Goal: Find specific page/section: Find specific page/section

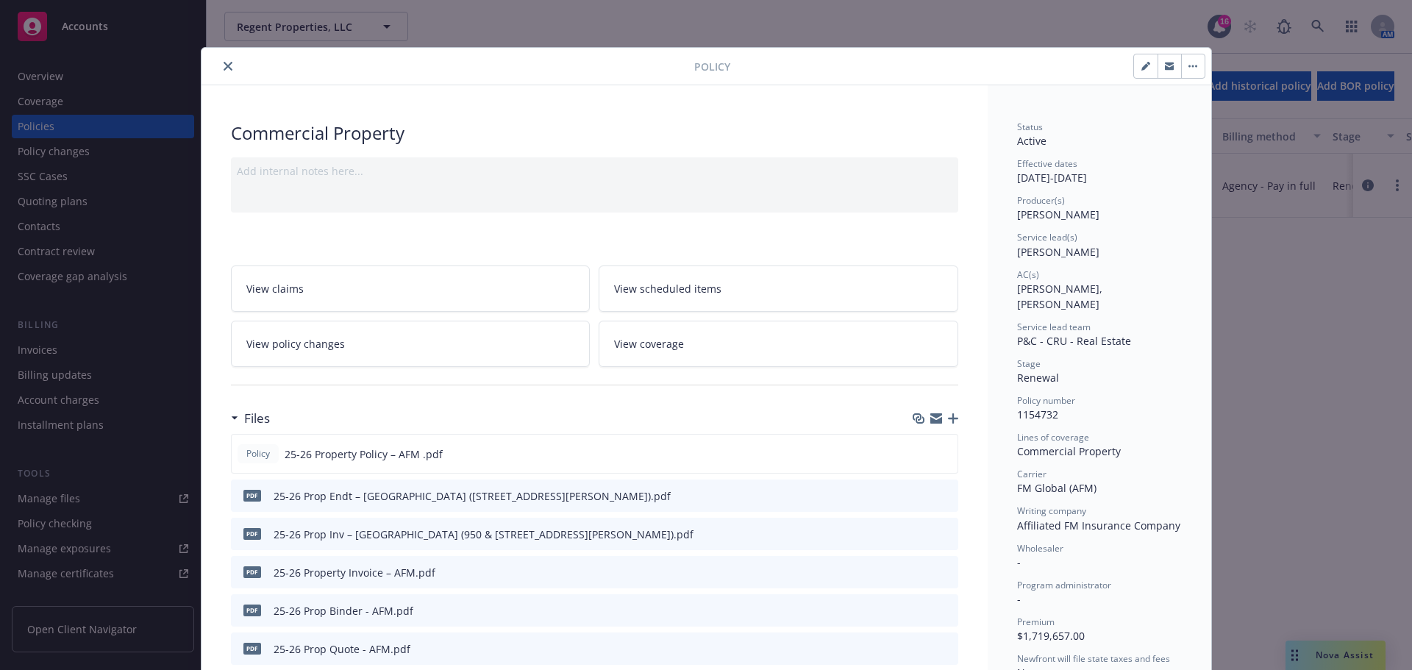
click at [223, 68] on icon "close" at bounding box center [227, 66] width 9 height 9
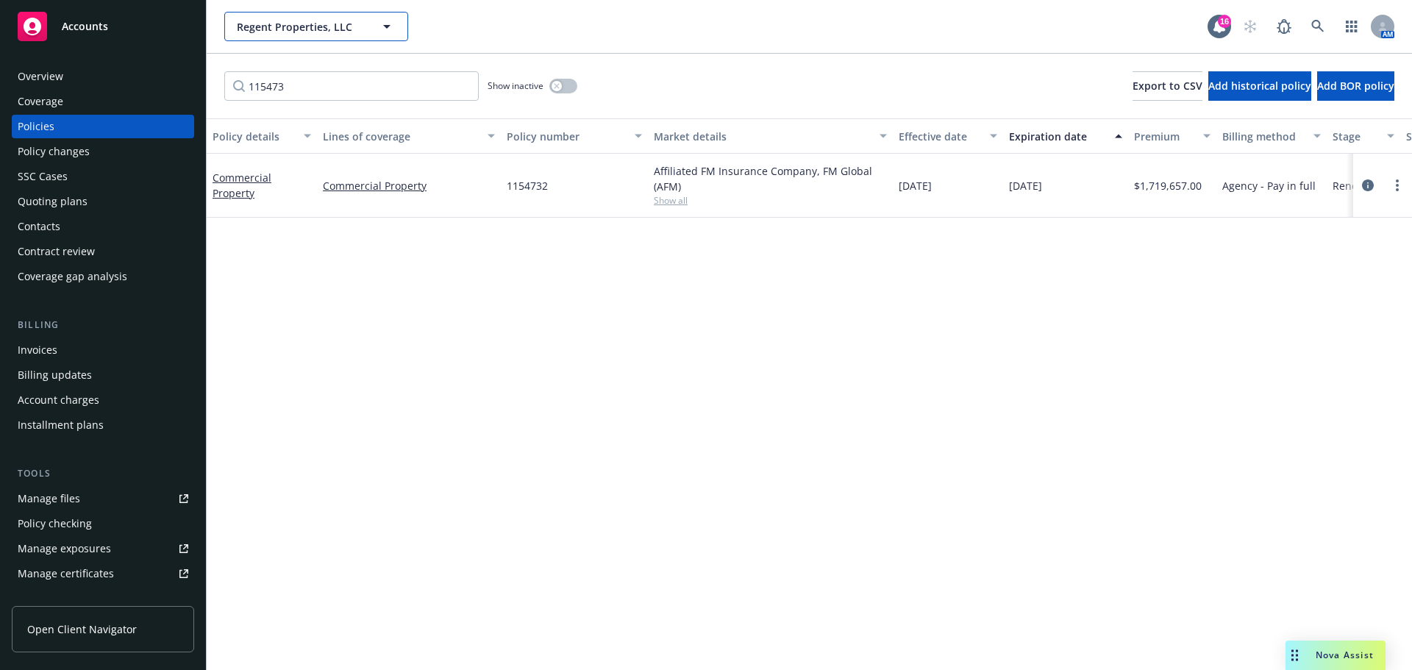
click at [326, 29] on span "Regent Properties, LLC" at bounding box center [300, 26] width 127 height 15
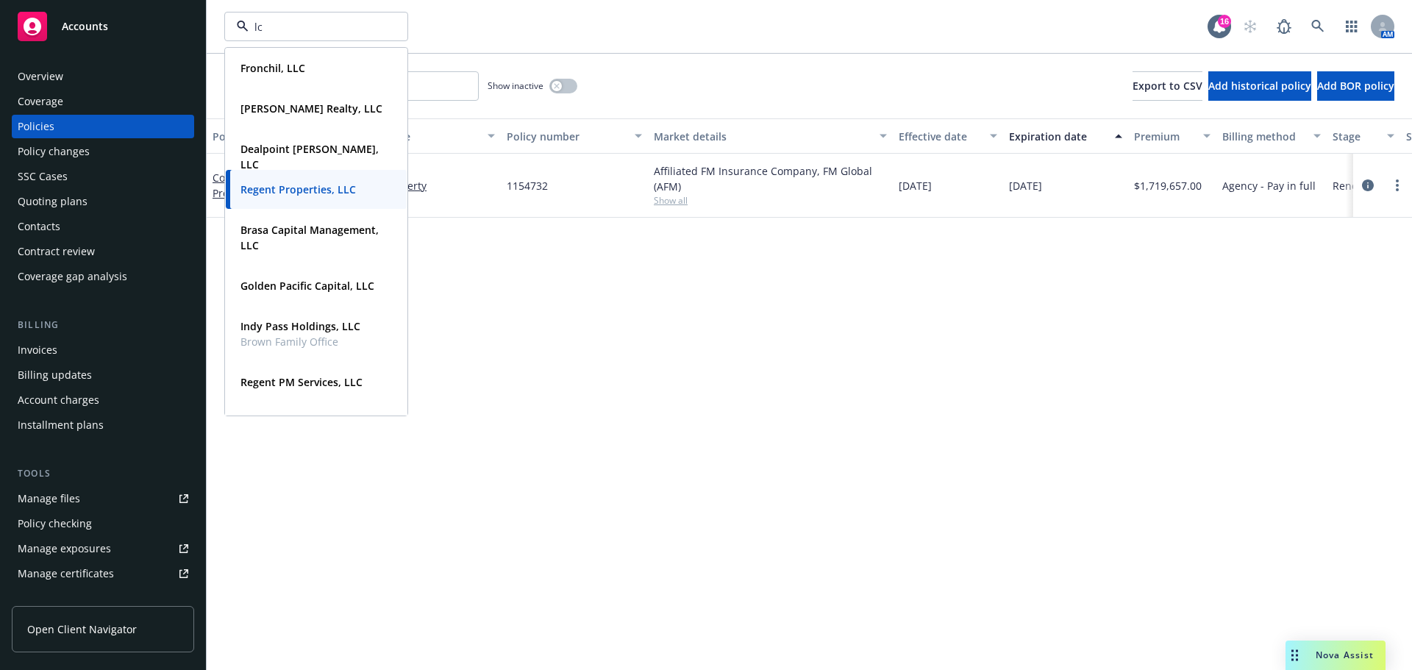
type input "l"
type input "regent"
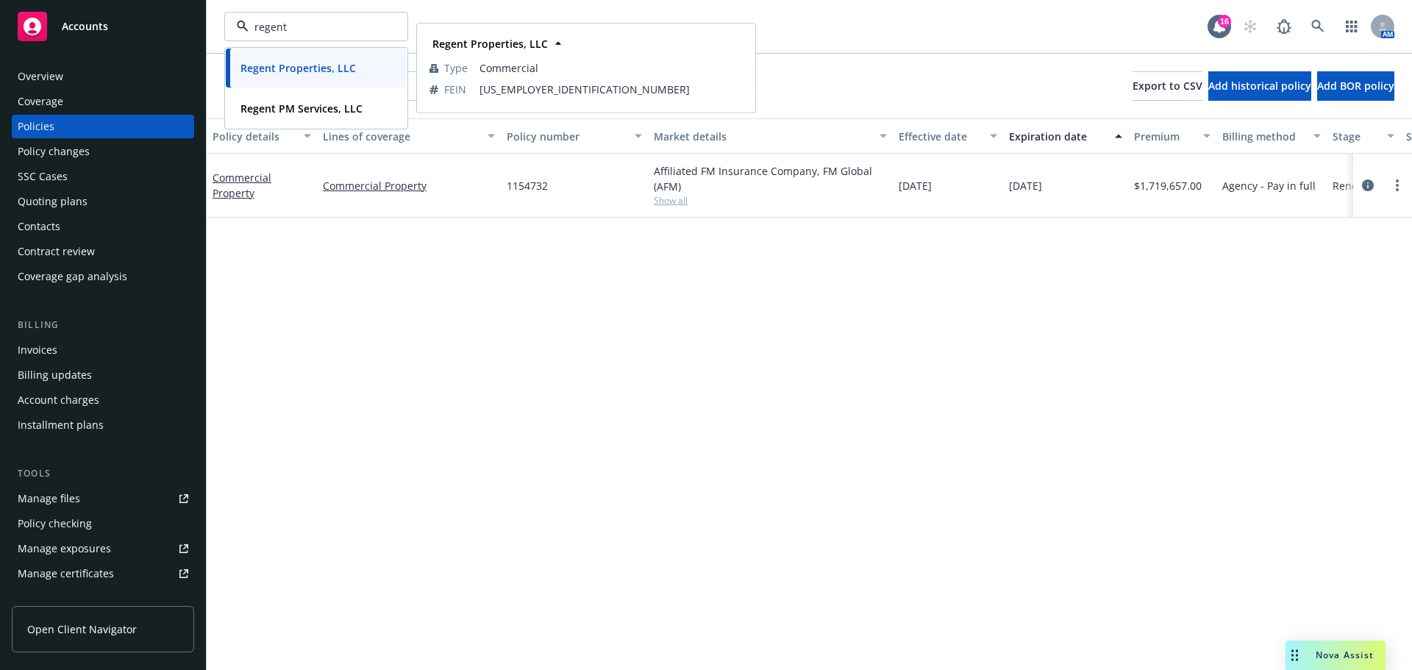
click at [299, 71] on strong "Regent Properties, LLC" at bounding box center [297, 68] width 115 height 14
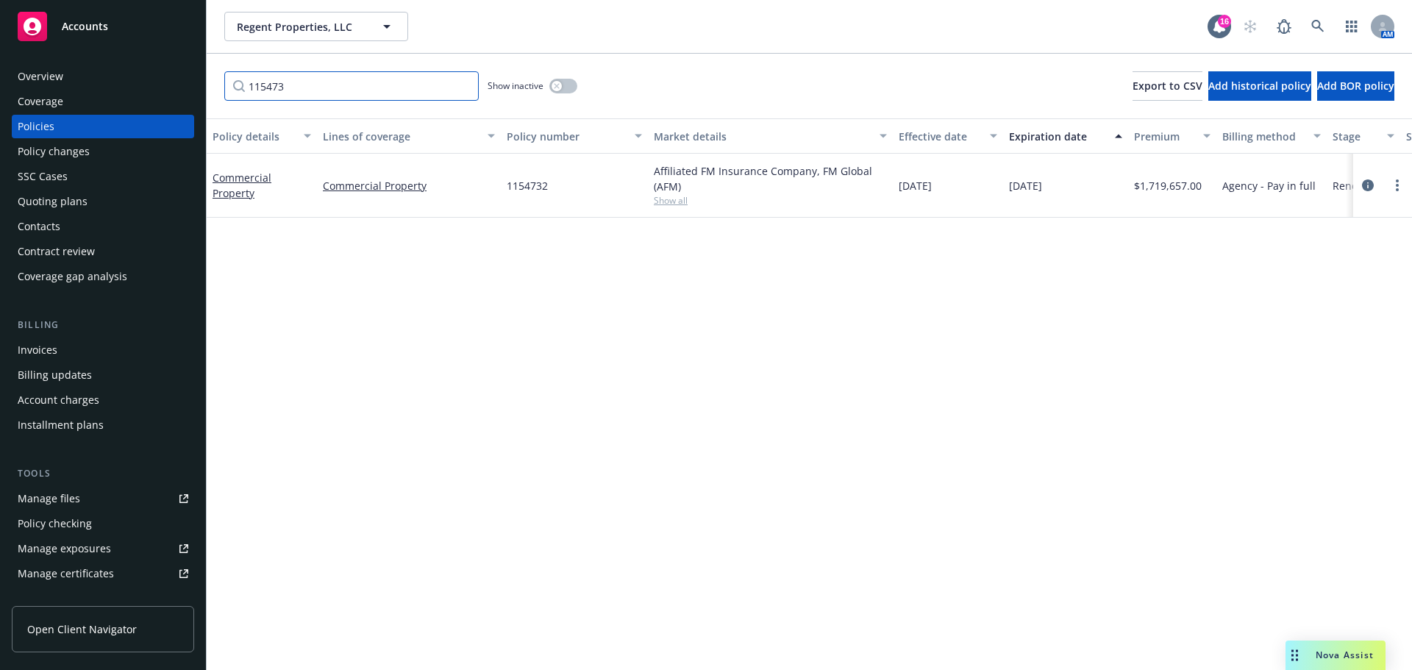
drag, startPoint x: 321, startPoint y: 85, endPoint x: 113, endPoint y: 97, distance: 208.4
click at [113, 97] on div "Accounts Overview Coverage Policies Policy changes SSC Cases Quoting plans Cont…" at bounding box center [706, 335] width 1412 height 670
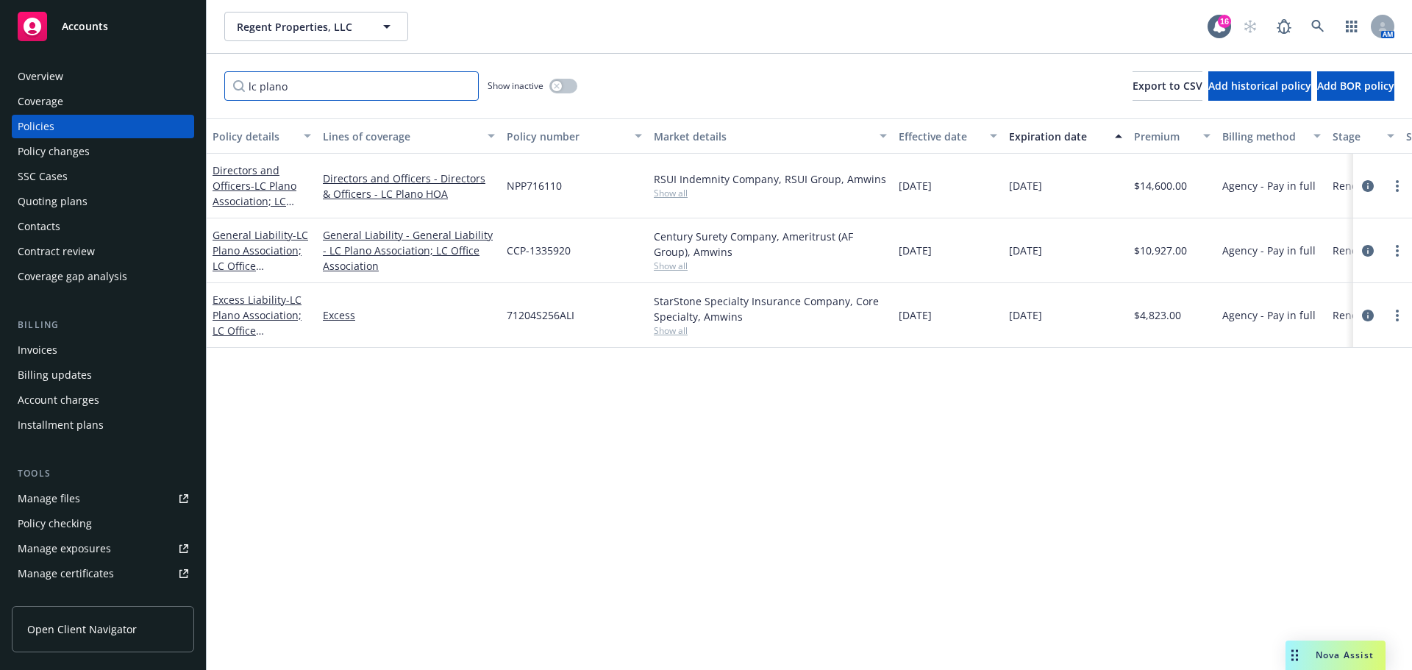
type input "lc plano"
click at [52, 354] on div "Invoices" at bounding box center [38, 350] width 40 height 24
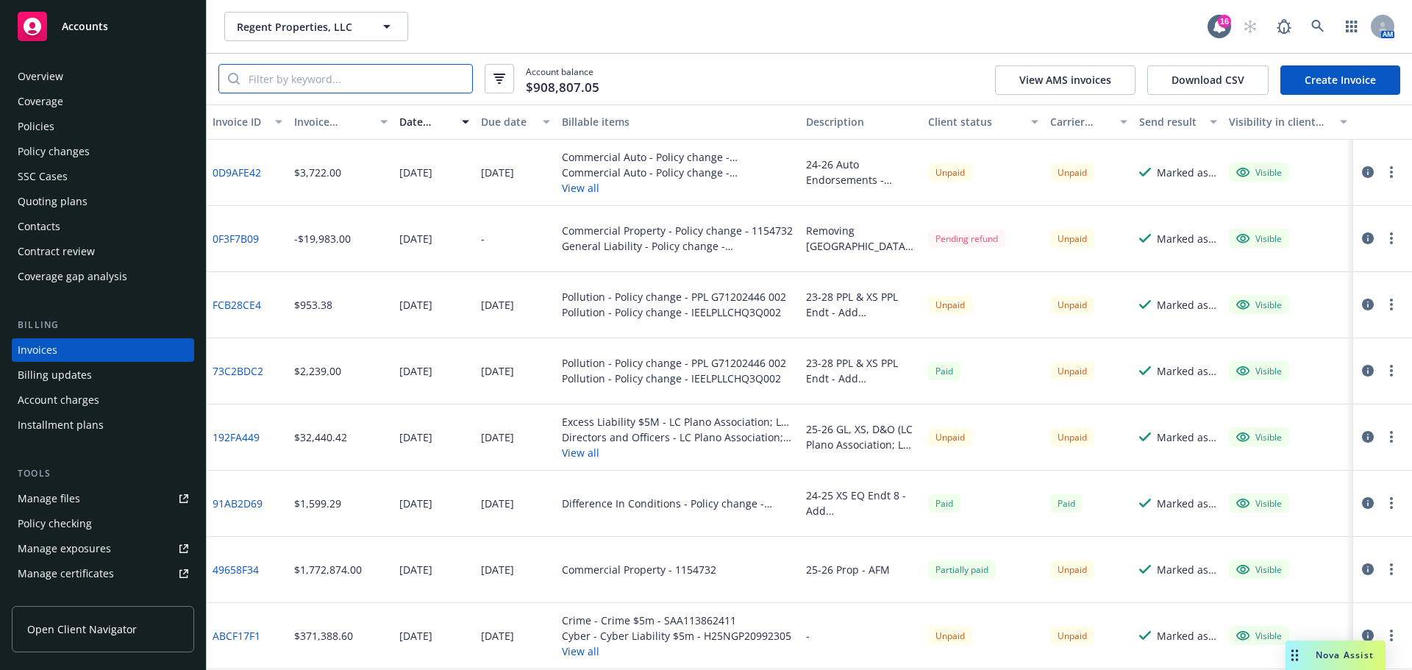
click at [309, 88] on input "search" at bounding box center [356, 79] width 232 height 28
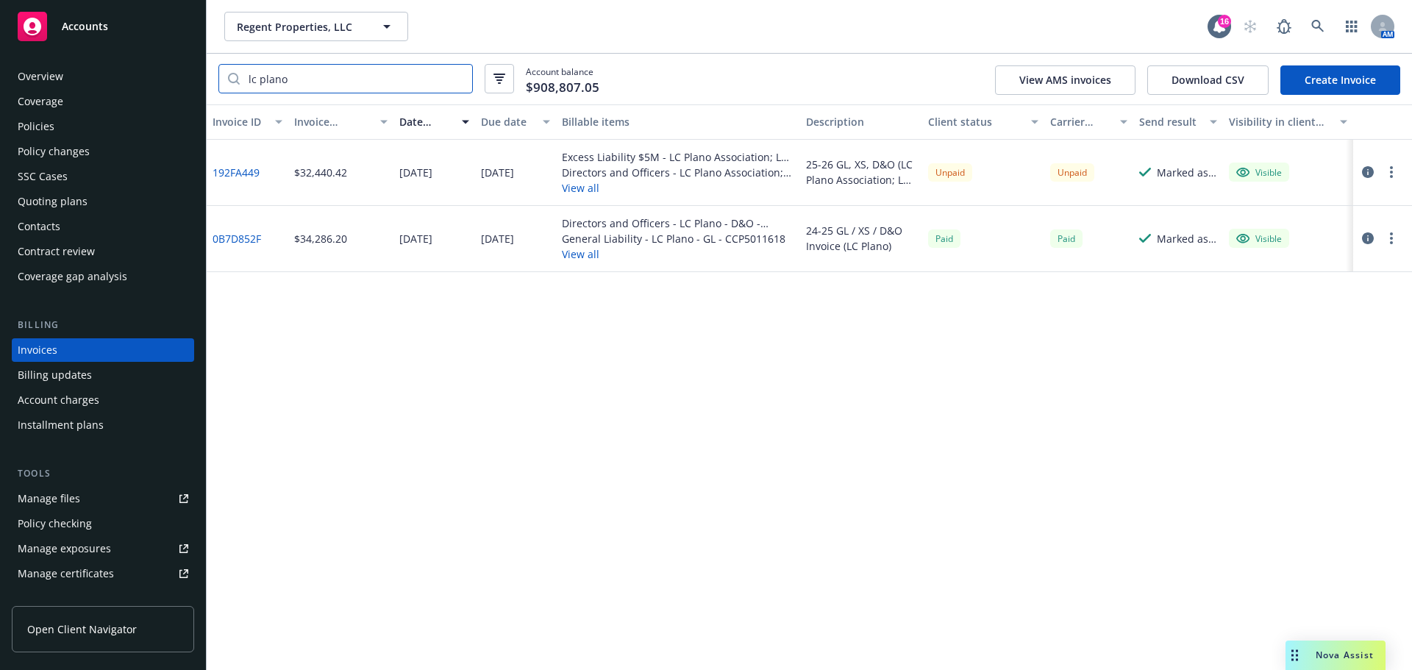
type input "lc plano"
drag, startPoint x: 270, startPoint y: 178, endPoint x: 207, endPoint y: 177, distance: 63.2
click at [207, 177] on div "192FA449" at bounding box center [248, 173] width 82 height 66
copy link "192FA449"
